Goal: Check status: Check status

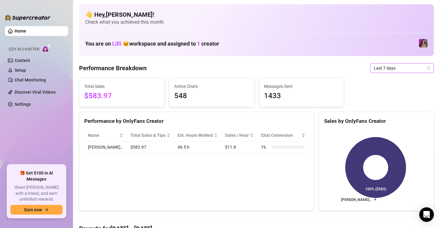
click at [382, 66] on span "Last 7 days" at bounding box center [402, 68] width 57 height 9
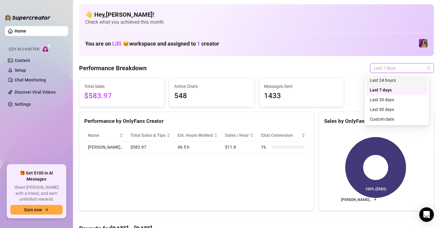
click at [372, 77] on div "Last 24 hours" at bounding box center [397, 80] width 54 height 7
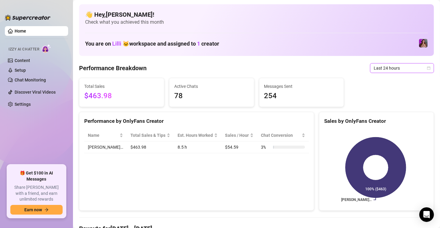
click at [382, 68] on span "Last 24 hours" at bounding box center [402, 68] width 57 height 9
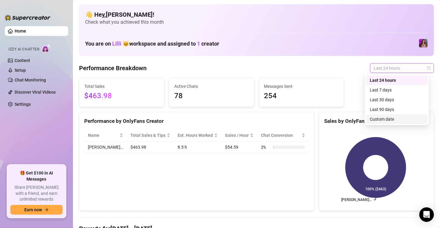
click at [385, 122] on div "Custom date" at bounding box center [397, 119] width 54 height 7
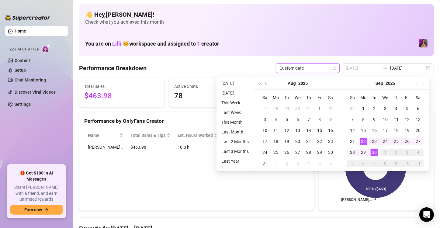
type input "[DATE]"
click at [362, 140] on div "22" at bounding box center [363, 141] width 7 height 7
type input "[DATE]"
click at [375, 153] on div "30" at bounding box center [374, 152] width 7 height 7
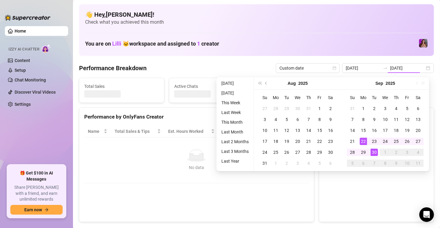
type input "[DATE]"
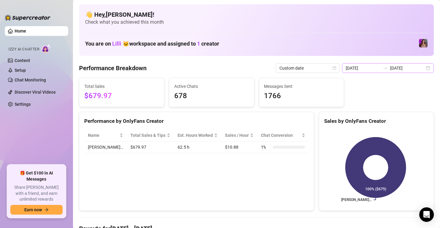
click at [419, 71] on div "[DATE] [DATE]" at bounding box center [388, 68] width 92 height 10
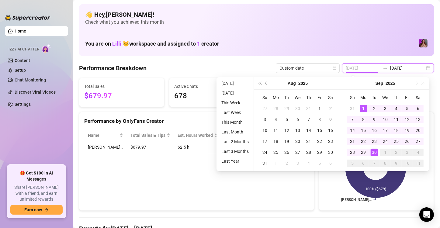
type input "[DATE]"
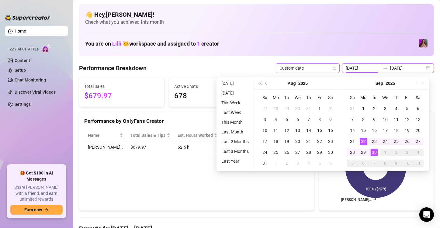
click at [295, 67] on span "Custom date" at bounding box center [307, 68] width 57 height 9
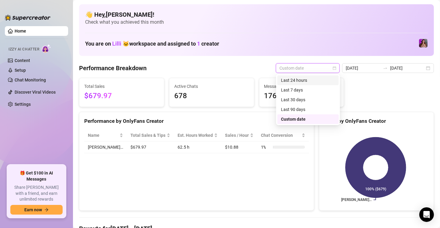
click at [299, 83] on div "Last 24 hours" at bounding box center [308, 80] width 54 height 7
